Goal: Find specific page/section

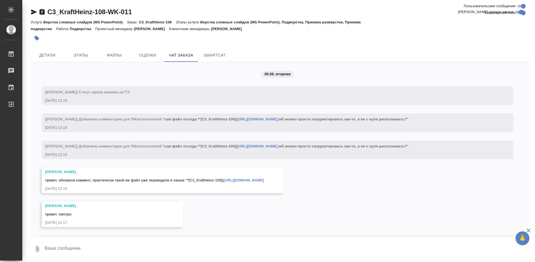
scroll to position [3478, 0]
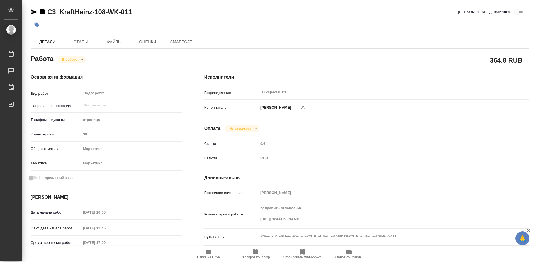
type textarea "x"
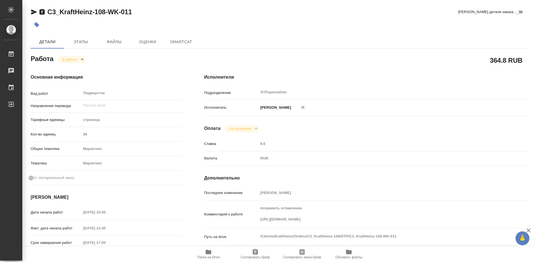
type textarea "x"
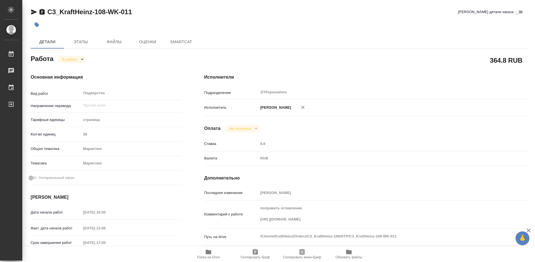
type textarea "x"
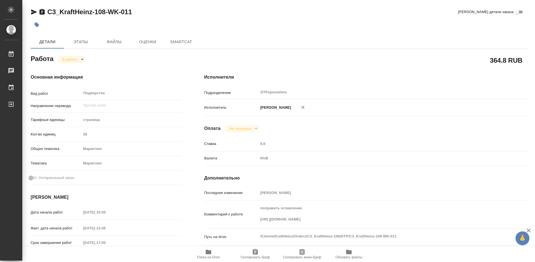
type textarea "x"
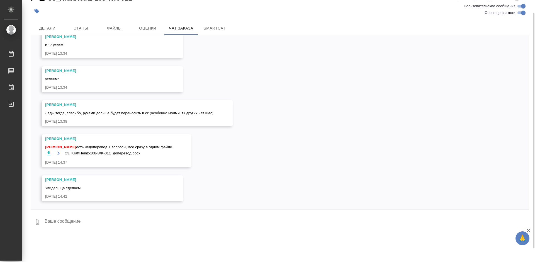
scroll to position [3478, 0]
click at [110, 27] on span "Файлы" at bounding box center [114, 28] width 27 height 7
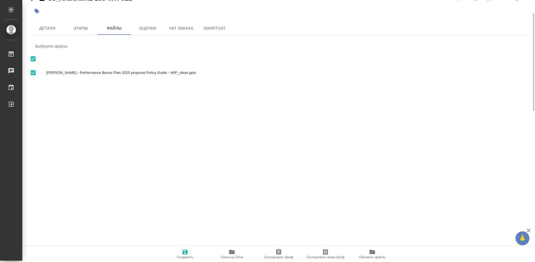
click at [229, 253] on icon "button" at bounding box center [232, 252] width 7 height 7
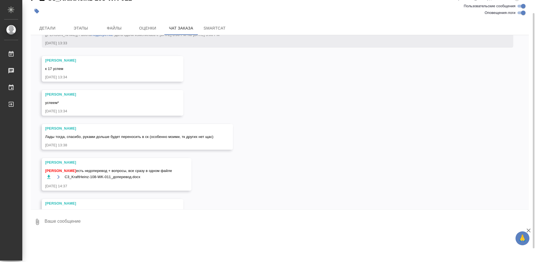
scroll to position [3478, 0]
